Goal: Navigation & Orientation: Find specific page/section

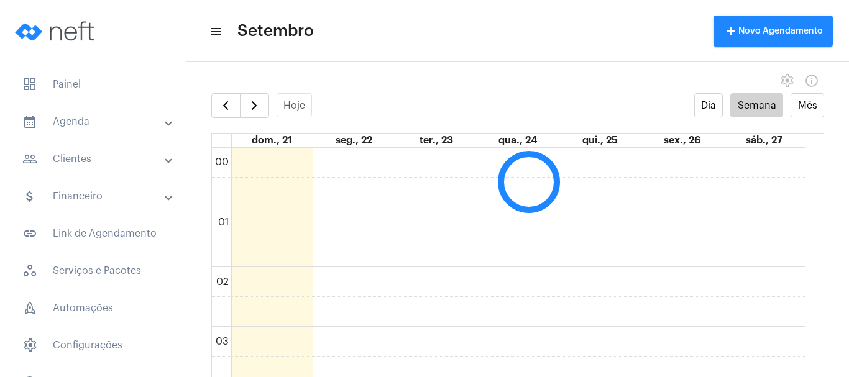
scroll to position [359, 0]
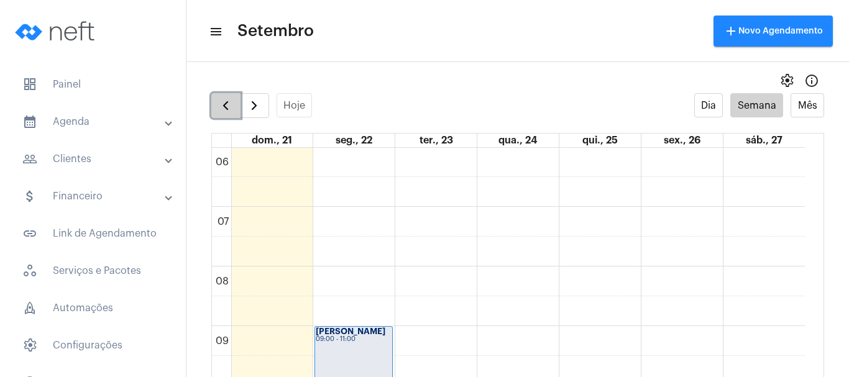
click at [217, 105] on button "button" at bounding box center [225, 105] width 29 height 25
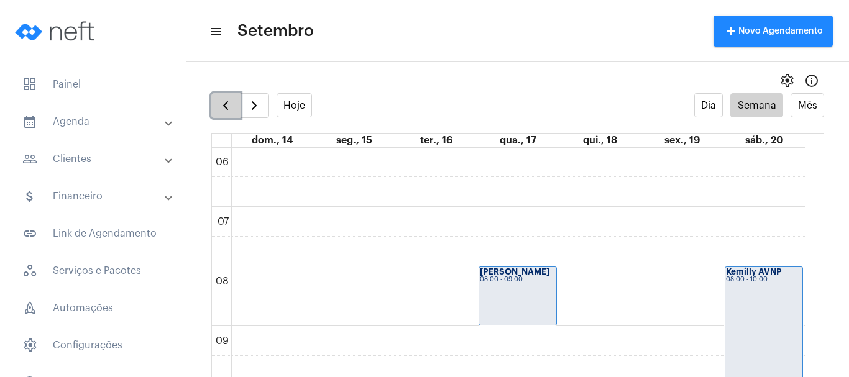
click at [217, 105] on button "button" at bounding box center [225, 105] width 29 height 25
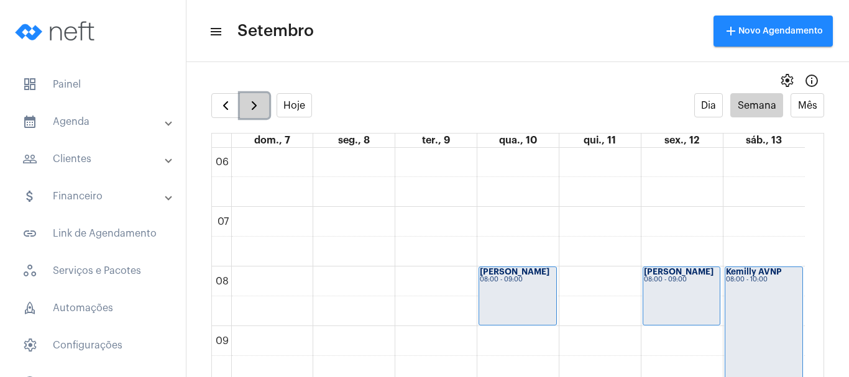
click at [258, 111] on span "button" at bounding box center [254, 105] width 15 height 15
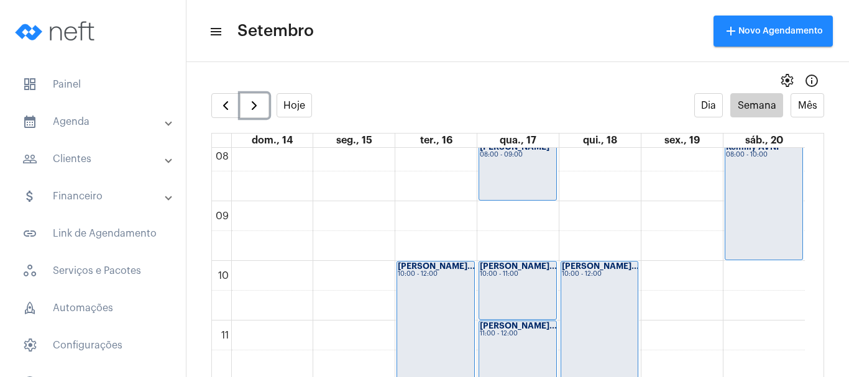
scroll to position [483, 0]
click at [254, 104] on span "button" at bounding box center [254, 105] width 15 height 15
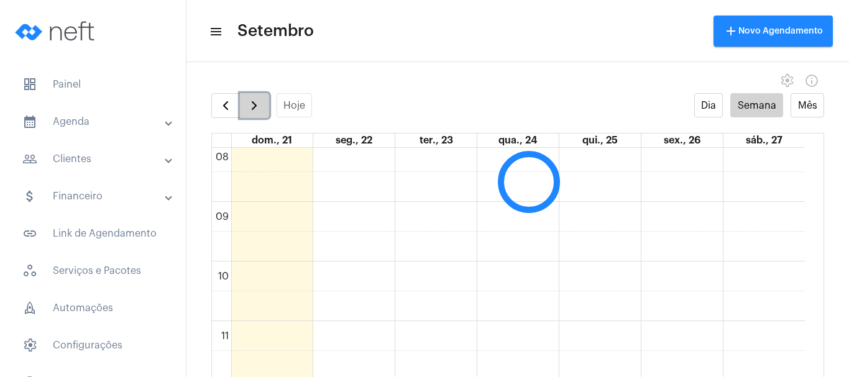
scroll to position [359, 0]
